Goal: Task Accomplishment & Management: Use online tool/utility

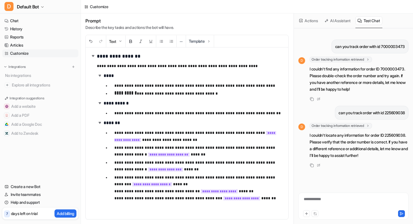
click at [311, 21] on button "Actions" at bounding box center [308, 20] width 23 height 9
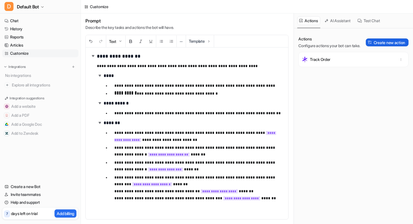
click at [384, 44] on button "Create new action" at bounding box center [387, 42] width 43 height 8
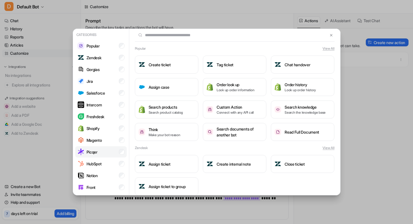
click at [100, 148] on li "Picqer" at bounding box center [100, 151] width 51 height 11
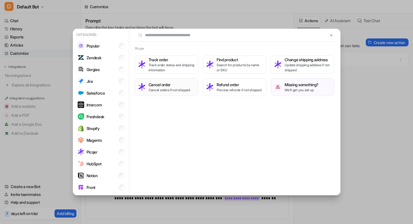
click at [173, 82] on h3 "Cancel order" at bounding box center [170, 85] width 42 height 6
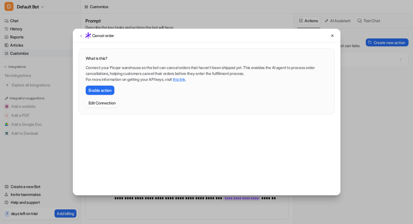
click at [106, 99] on button "Edit Connection" at bounding box center [102, 102] width 33 height 9
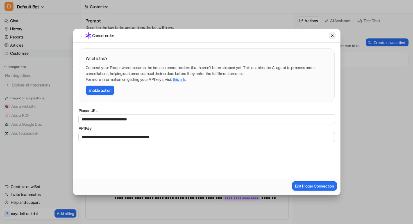
click at [333, 34] on icon at bounding box center [332, 36] width 4 height 4
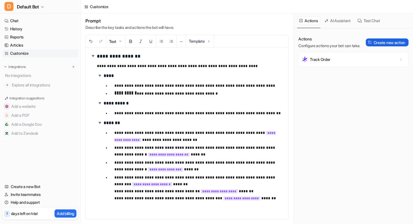
click at [378, 43] on button "Create new action" at bounding box center [387, 42] width 43 height 8
click at [44, 20] on link "Chat" at bounding box center [40, 21] width 76 height 8
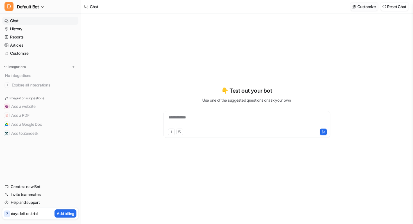
click at [362, 7] on p "Customize" at bounding box center [366, 7] width 18 height 6
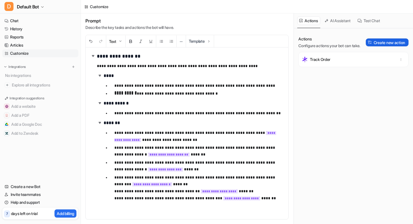
click at [371, 42] on button "Create new action" at bounding box center [387, 42] width 43 height 8
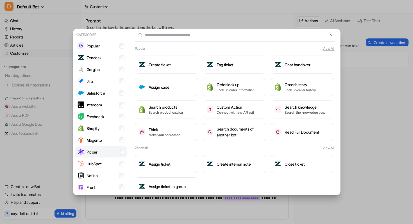
click at [105, 151] on li "Picqer" at bounding box center [100, 151] width 51 height 11
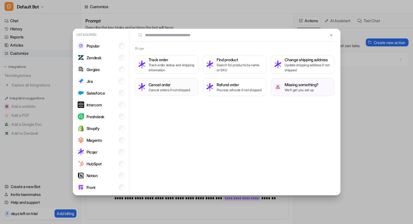
click at [181, 88] on p "Cancel orders if not shipped" at bounding box center [170, 90] width 42 height 5
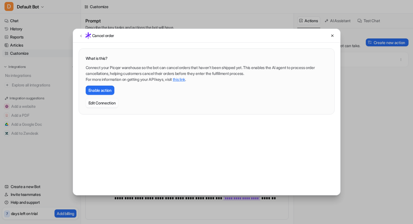
click at [105, 100] on button "Edit Connection" at bounding box center [102, 102] width 33 height 9
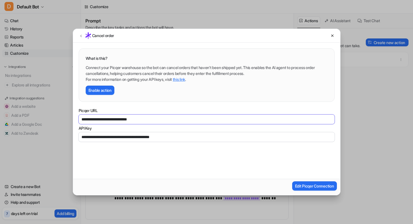
click at [153, 123] on input "**********" at bounding box center [207, 120] width 256 height 10
type input "*"
type input "**********"
click at [199, 136] on input "**********" at bounding box center [207, 137] width 256 height 10
click at [199, 136] on input "API Key" at bounding box center [207, 137] width 256 height 10
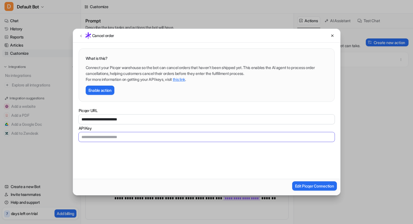
type input "**********"
click at [298, 183] on button "Edit Picqer Connection" at bounding box center [314, 186] width 45 height 9
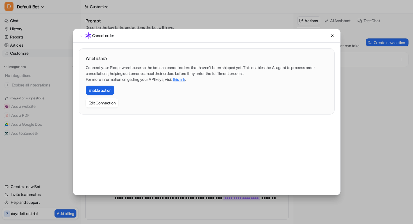
click at [109, 86] on button "Enable action" at bounding box center [100, 90] width 29 height 9
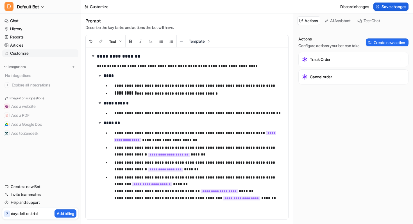
click at [396, 4] on span "Save changes" at bounding box center [394, 7] width 25 height 6
click at [372, 20] on button "Test Chat" at bounding box center [368, 20] width 27 height 9
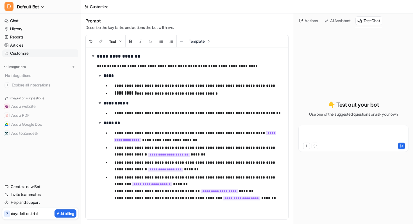
click at [313, 131] on div at bounding box center [353, 135] width 107 height 13
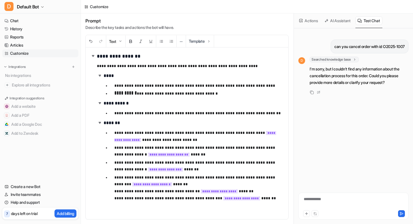
click at [310, 22] on button "Actions" at bounding box center [308, 20] width 23 height 9
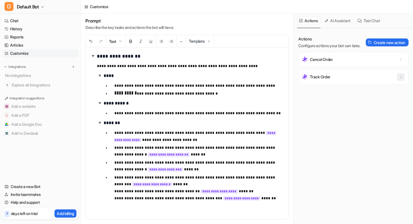
click at [401, 76] on icon "button" at bounding box center [401, 77] width 4 height 4
click at [370, 90] on button "Delete" at bounding box center [373, 89] width 61 height 10
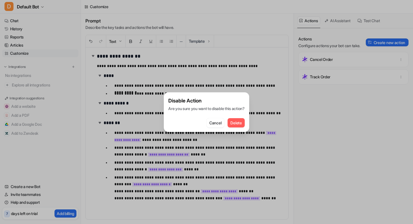
click at [241, 122] on span "Delete" at bounding box center [235, 123] width 11 height 6
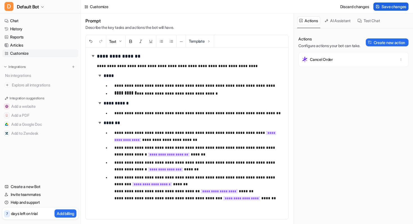
click at [394, 5] on span "Save changes" at bounding box center [394, 7] width 25 height 6
click at [373, 22] on button "Test Chat" at bounding box center [368, 20] width 27 height 9
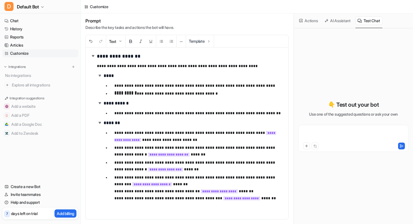
click at [325, 134] on div at bounding box center [353, 135] width 107 height 13
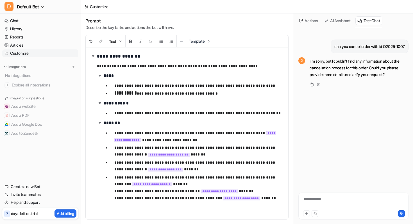
click at [369, 49] on p "can you cancel order with id O2025-1007" at bounding box center [369, 46] width 71 height 7
copy div "can you cancel order with id O2025-1007 D"
click at [42, 25] on link "History" at bounding box center [40, 29] width 76 height 8
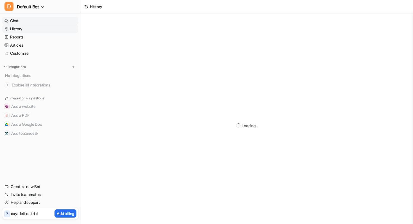
click at [29, 22] on link "Chat" at bounding box center [40, 21] width 76 height 8
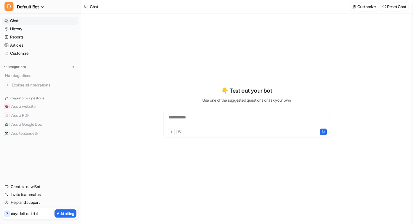
click at [199, 122] on div "**********" at bounding box center [247, 121] width 164 height 13
paste div
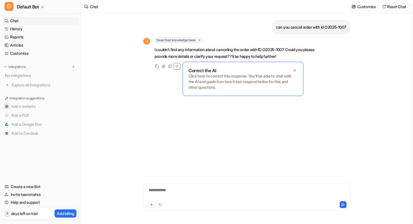
click at [182, 189] on div "**********" at bounding box center [247, 193] width 204 height 13
paste div
click at [294, 70] on icon at bounding box center [295, 70] width 2 height 2
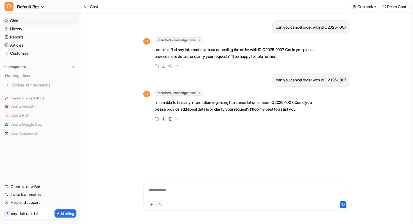
click at [181, 195] on div "**********" at bounding box center [247, 193] width 204 height 13
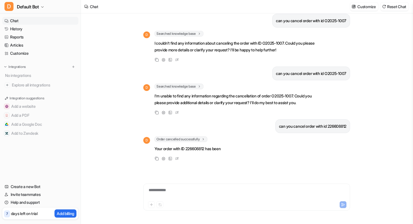
scroll to position [13, 0]
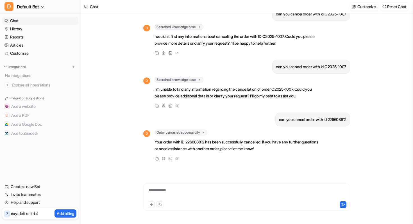
click at [205, 195] on div "**********" at bounding box center [247, 193] width 204 height 13
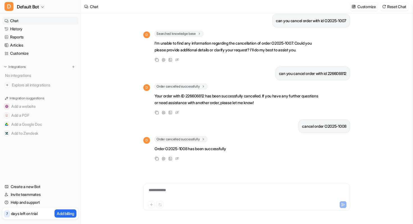
scroll to position [66, 0]
